Goal: Information Seeking & Learning: Learn about a topic

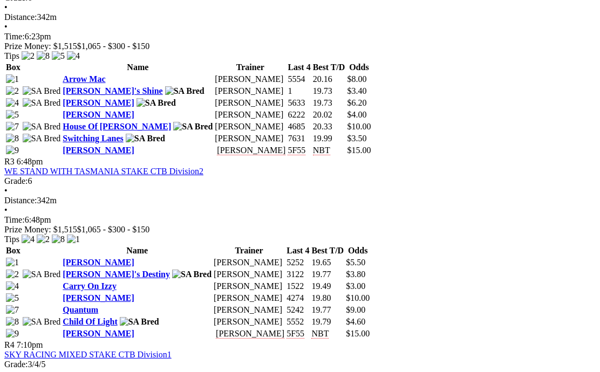
scroll to position [773, 9]
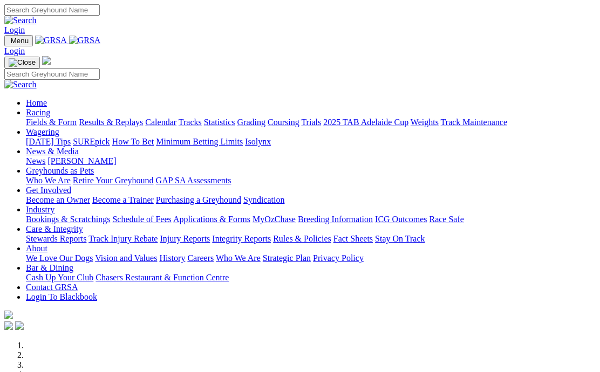
scroll to position [264, 0]
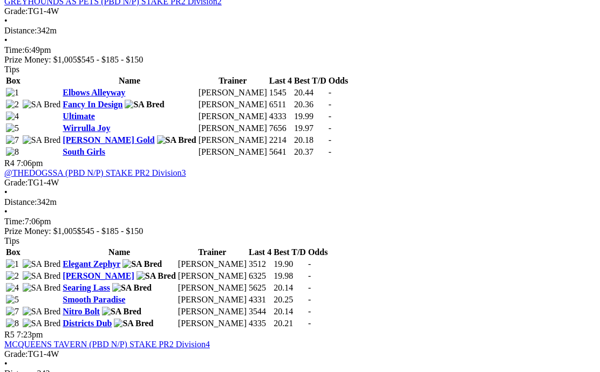
scroll to position [904, 0]
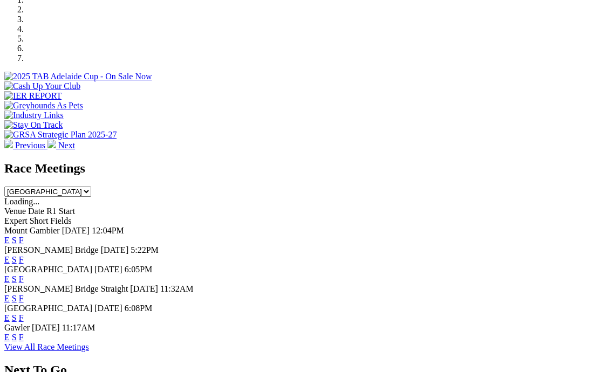
scroll to position [343, 0]
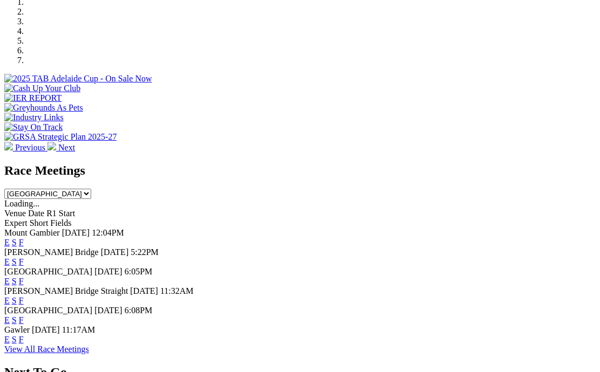
click at [24, 335] on link "F" at bounding box center [21, 339] width 5 height 9
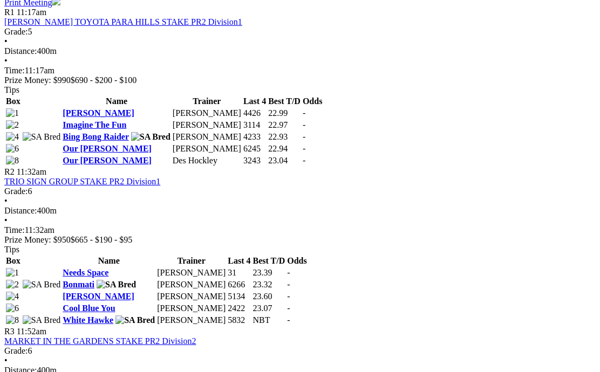
scroll to position [545, 0]
